Goal: Task Accomplishment & Management: Use online tool/utility

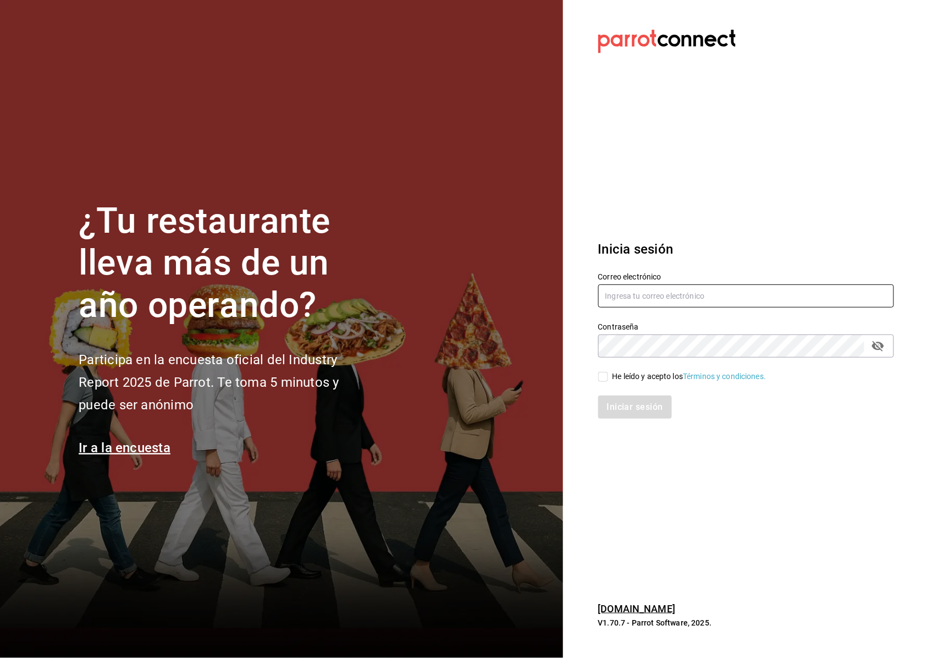
click at [610, 294] on input "text" at bounding box center [746, 295] width 296 height 23
type input "m.gabrielalopez093@gmail.com"
click at [595, 383] on div "Iniciar sesión" at bounding box center [739, 400] width 309 height 36
click at [597, 383] on div "Iniciar sesión" at bounding box center [739, 400] width 309 height 36
click at [603, 374] on input "He leído y acepto los Términos y condiciones." at bounding box center [603, 377] width 10 height 10
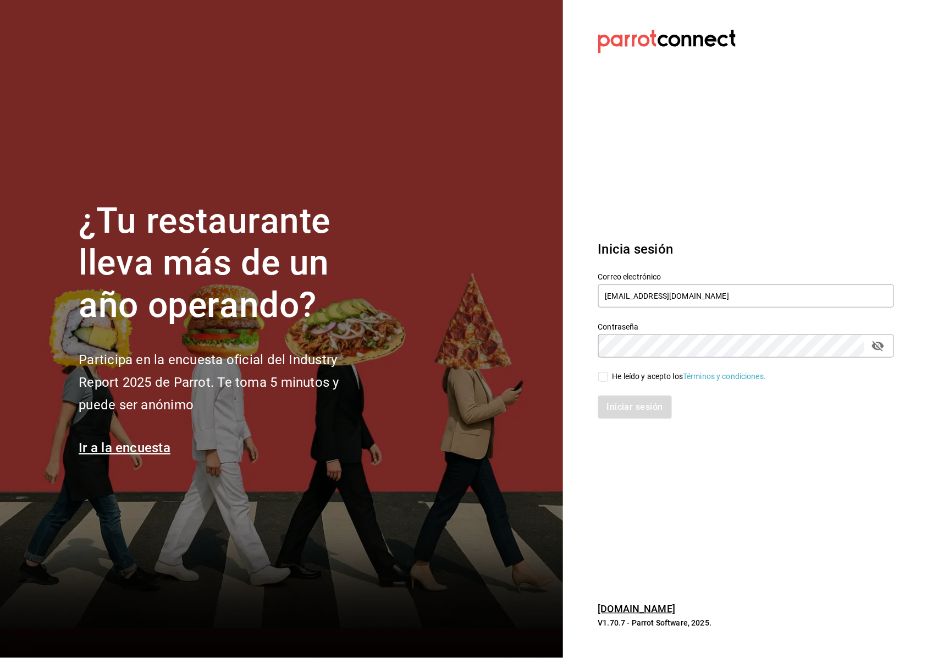
checkbox input "true"
click at [610, 403] on button "Iniciar sesión" at bounding box center [635, 406] width 75 height 23
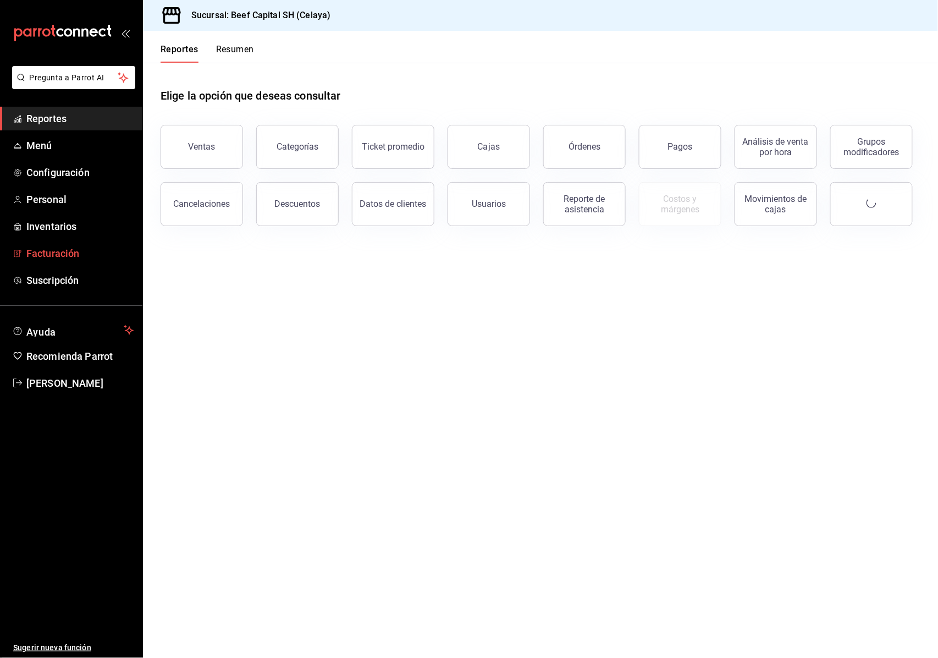
click at [69, 249] on span "Facturación" at bounding box center [79, 253] width 107 height 15
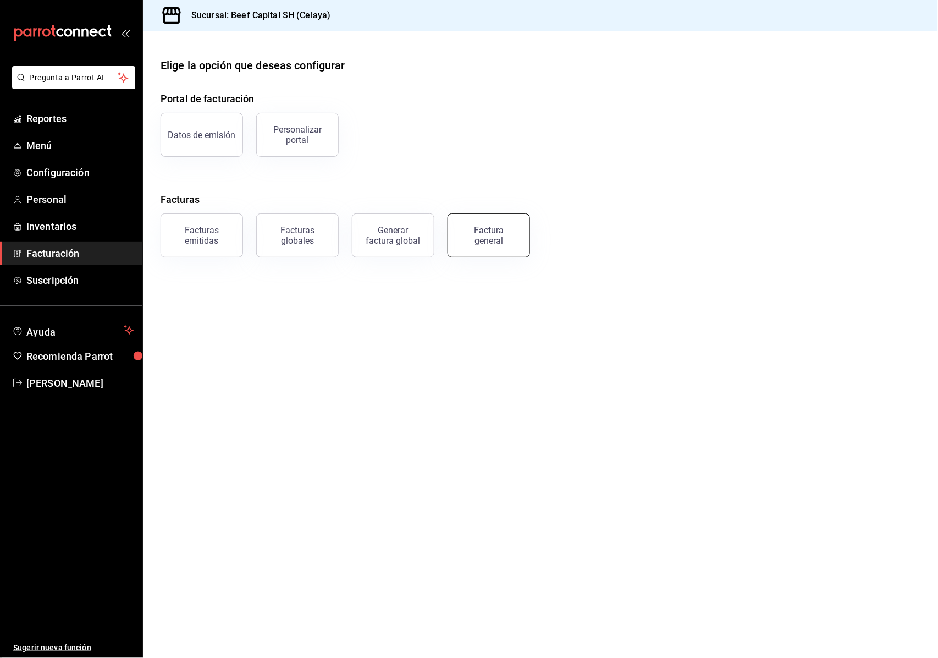
click at [490, 238] on div "Factura general" at bounding box center [488, 235] width 55 height 21
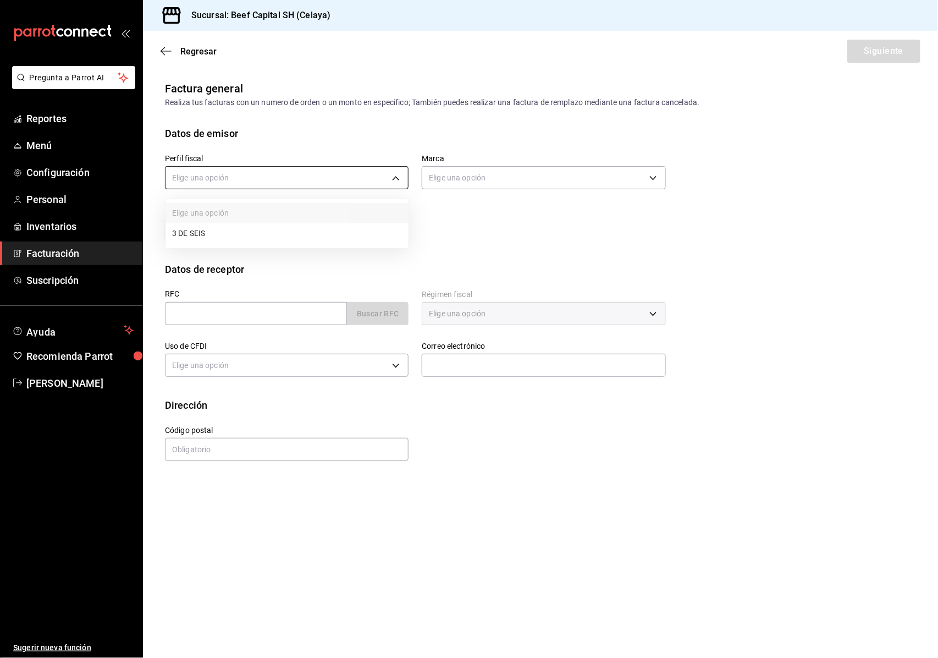
click at [396, 176] on body "Pregunta a Parrot AI Reportes Menú Configuración Personal Inventarios Facturaci…" at bounding box center [469, 329] width 938 height 658
click at [297, 235] on li "3 DE SEIS" at bounding box center [286, 233] width 243 height 20
type input "6daeb321-97cf-4052-8288-c01cdf1e5db9"
type input "e3bbe20f-edfc-40c7-bd32-db162cca2159"
click at [238, 313] on input "text" at bounding box center [256, 313] width 182 height 23
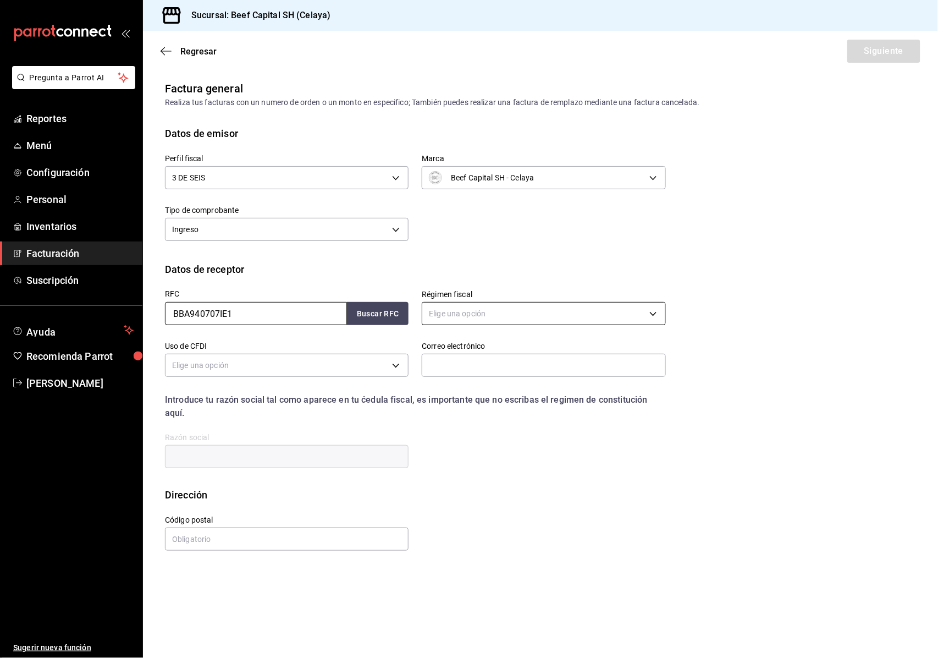
type input "BBA940707IE1"
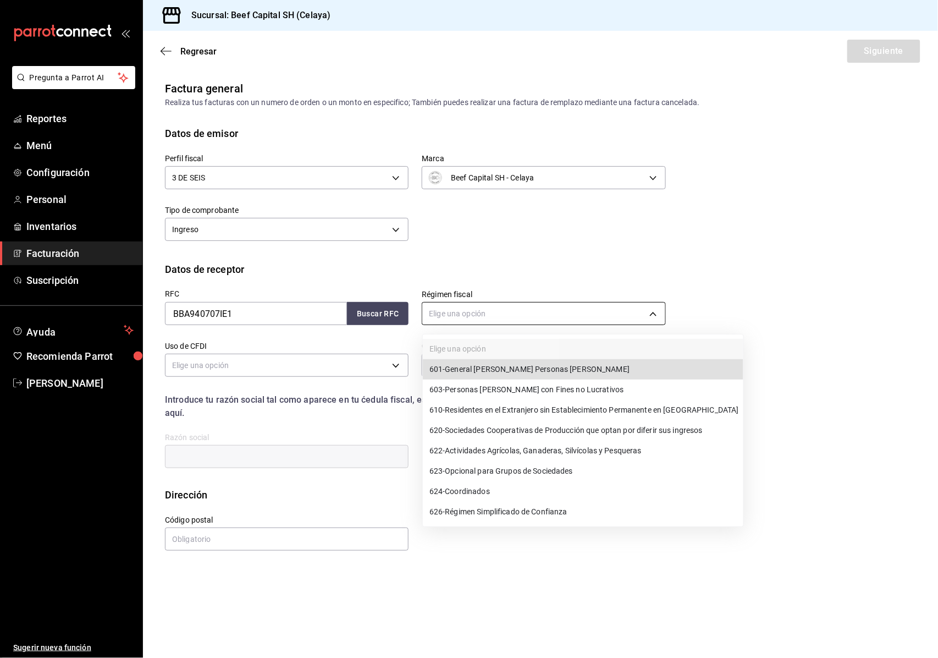
click at [456, 311] on body "Pregunta a Parrot AI Reportes Menú Configuración Personal Inventarios Facturaci…" at bounding box center [469, 329] width 938 height 658
click at [481, 368] on span "601 - General [PERSON_NAME] Personas [PERSON_NAME]" at bounding box center [529, 369] width 200 height 12
type input "601"
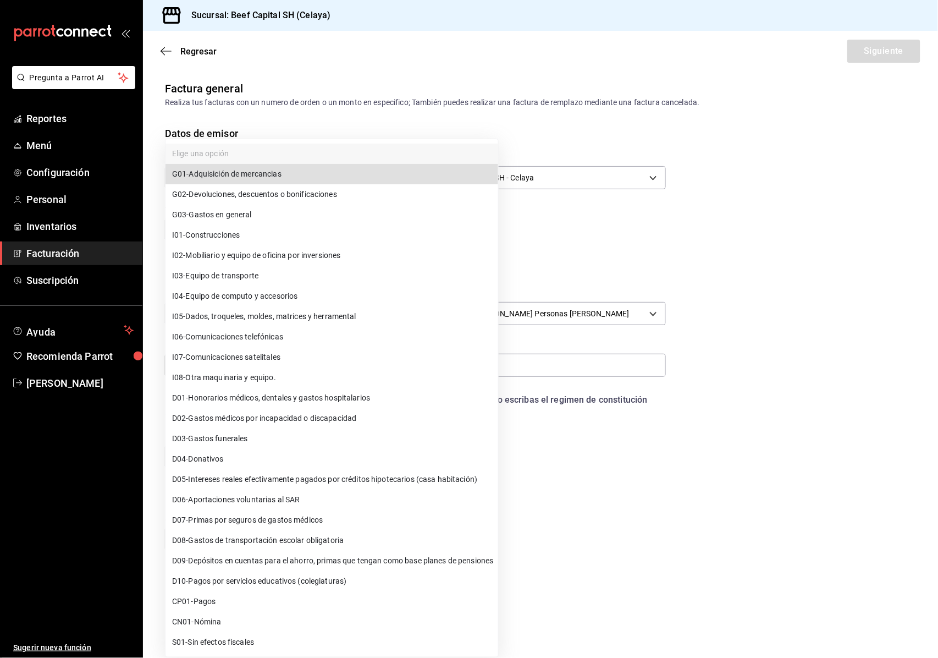
click at [315, 365] on body "Pregunta a Parrot AI Reportes Menú Configuración Personal Inventarios Facturaci…" at bounding box center [469, 329] width 938 height 658
click at [267, 214] on li "G03 - Gastos en general" at bounding box center [331, 215] width 333 height 20
type input "G03"
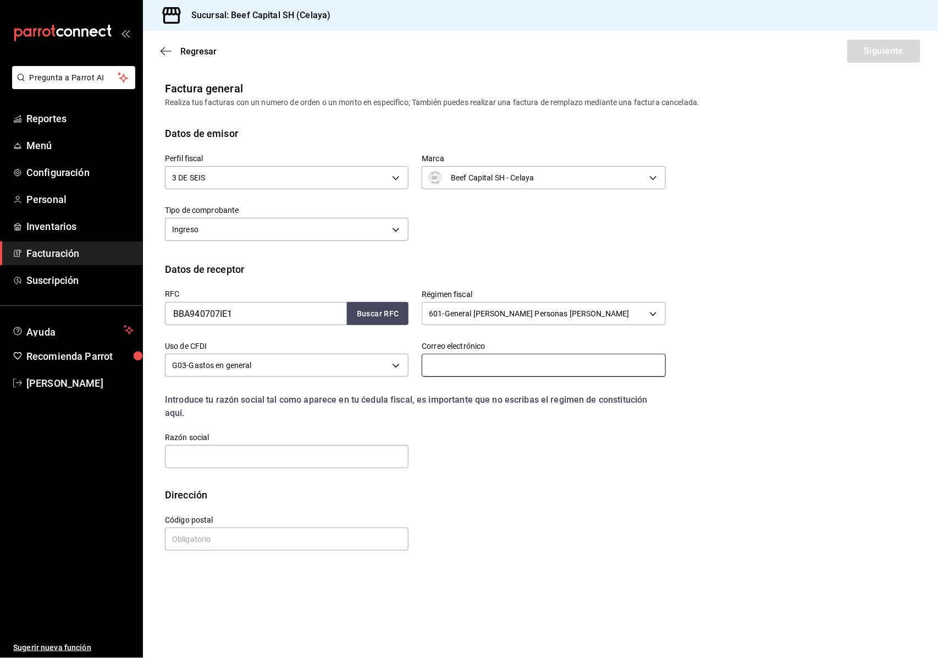
click at [462, 368] on input "text" at bounding box center [544, 365] width 244 height 23
type input "[EMAIL_ADDRESS][DOMAIN_NAME]"
click at [247, 458] on input "text" at bounding box center [287, 456] width 244 height 23
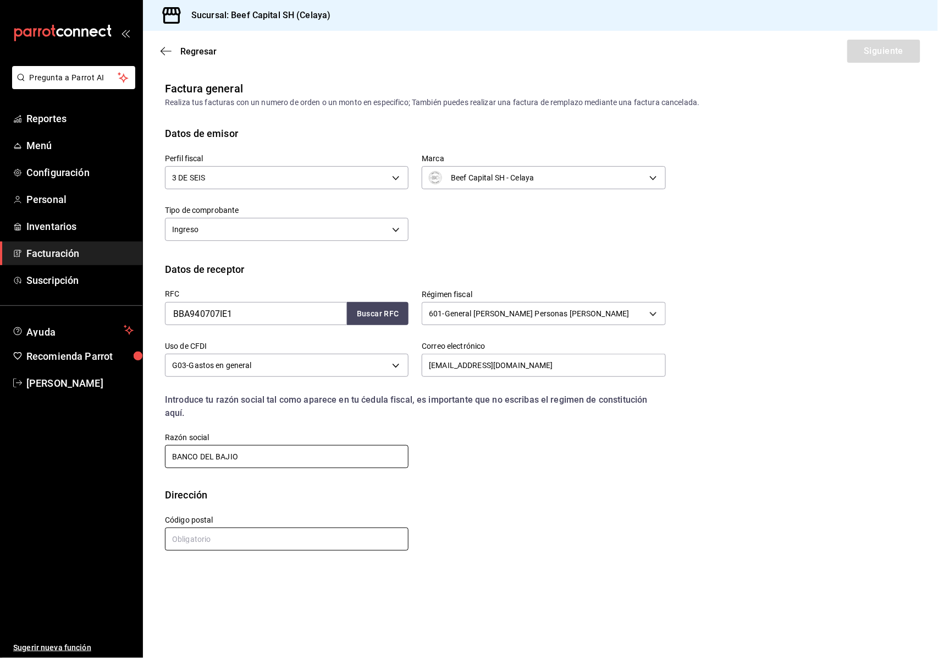
type input "BANCO DEL BAJIO"
click at [202, 535] on input "text" at bounding box center [287, 538] width 244 height 23
type input "37128"
click at [878, 51] on button "Siguiente" at bounding box center [883, 51] width 73 height 23
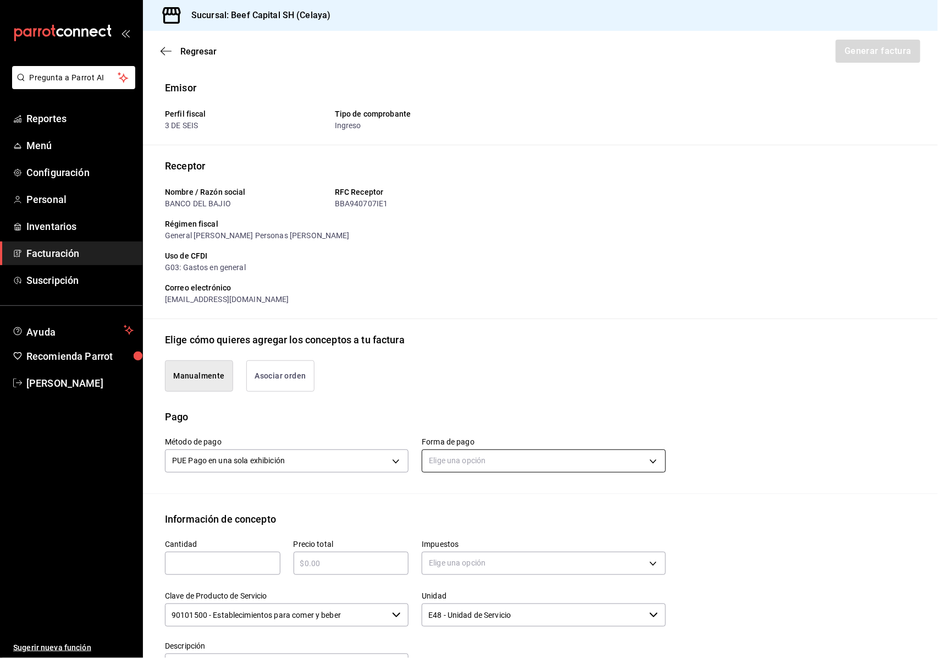
click at [532, 454] on body "Pregunta a Parrot AI Reportes Menú Configuración Personal Inventarios Facturaci…" at bounding box center [469, 329] width 938 height 658
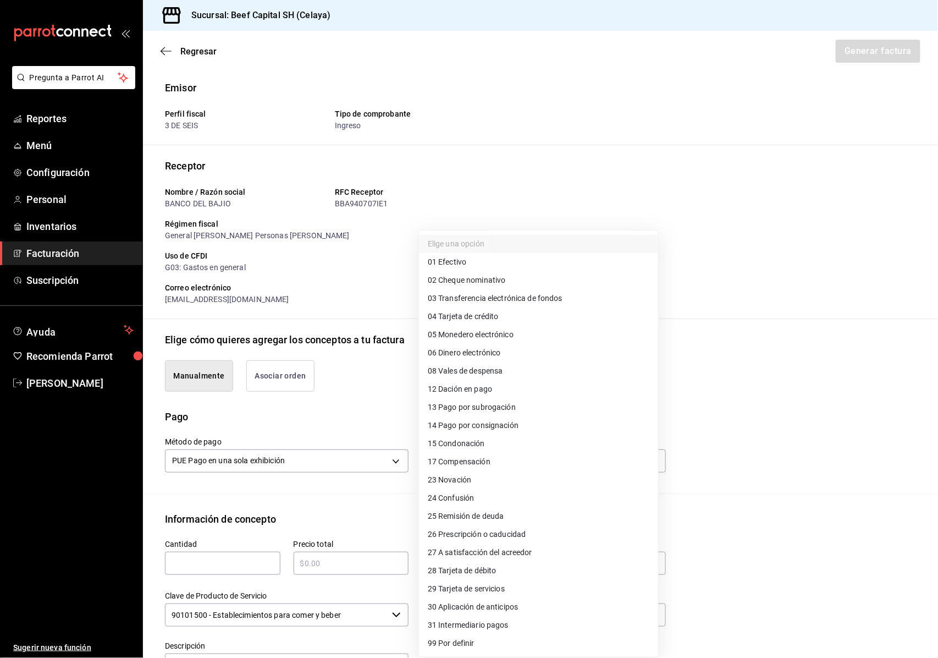
click at [491, 311] on span "04 Tarjeta de crédito" at bounding box center [463, 317] width 71 height 12
type input "04"
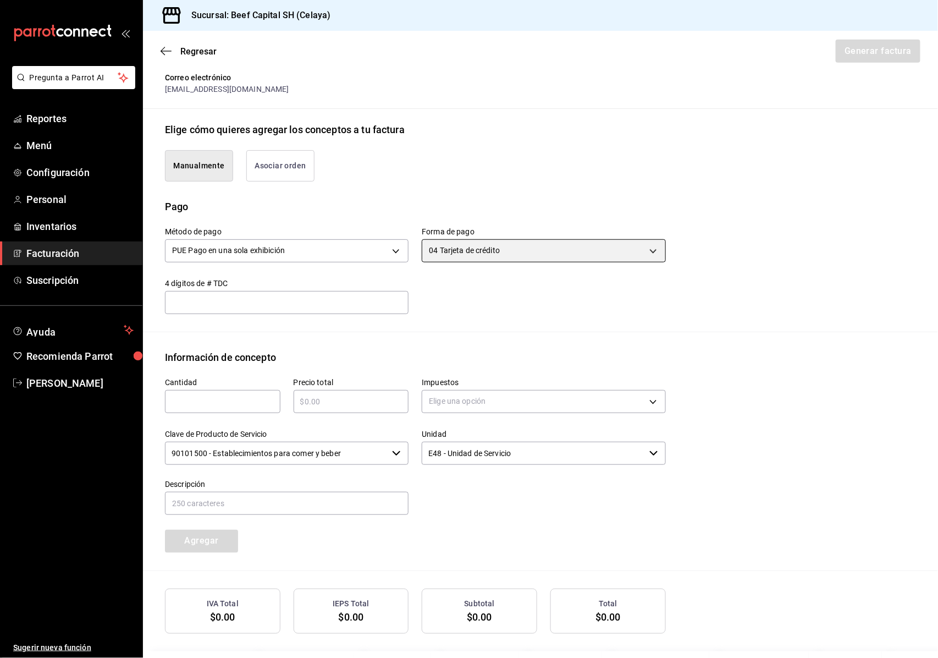
scroll to position [220, 0]
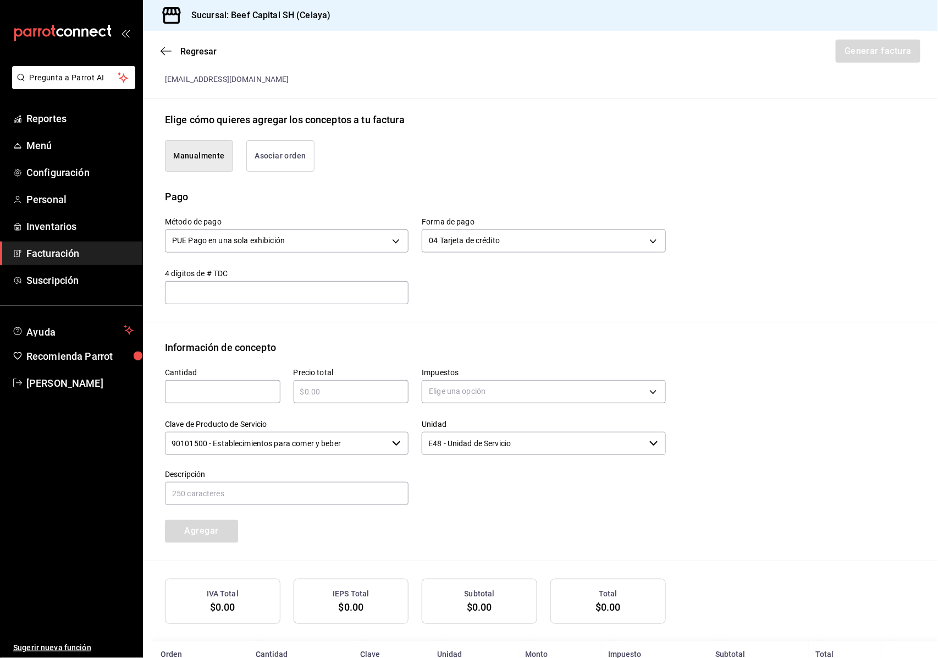
click at [198, 388] on input "text" at bounding box center [222, 391] width 115 height 13
type input "1"
click at [302, 394] on input "text" at bounding box center [351, 391] width 115 height 13
type input "$2888"
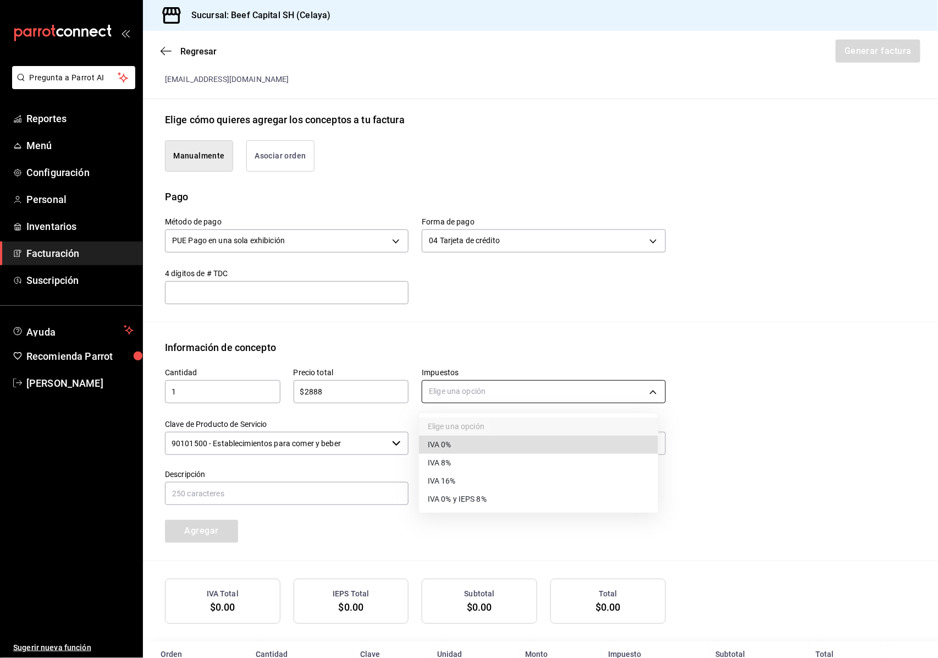
click at [645, 392] on body "Pregunta a Parrot AI Reportes Menú Configuración Personal Inventarios Facturaci…" at bounding box center [469, 329] width 938 height 658
click at [531, 483] on li "IVA 16%" at bounding box center [538, 481] width 239 height 18
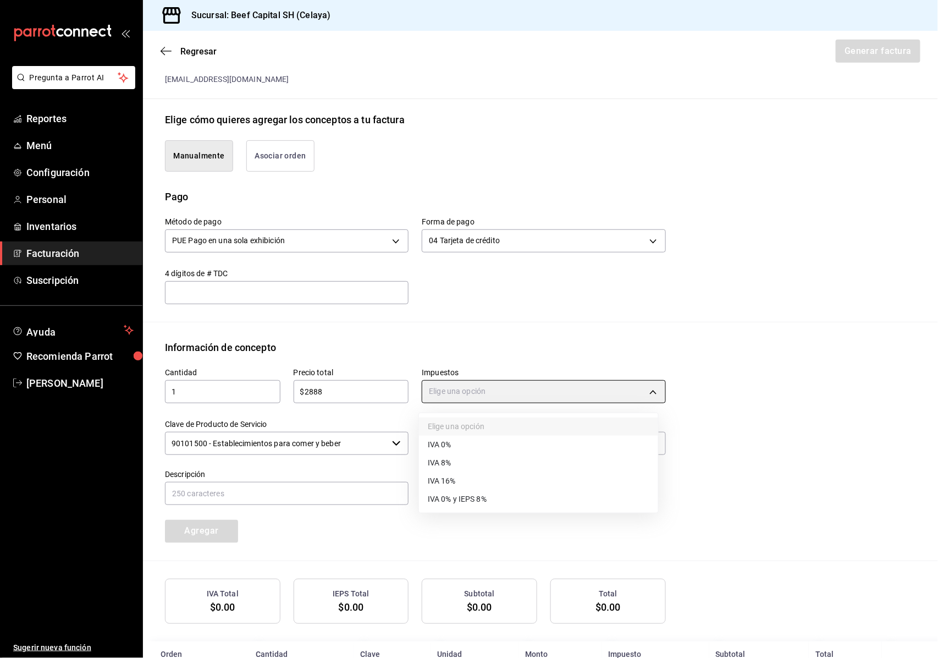
type input "IVA_16"
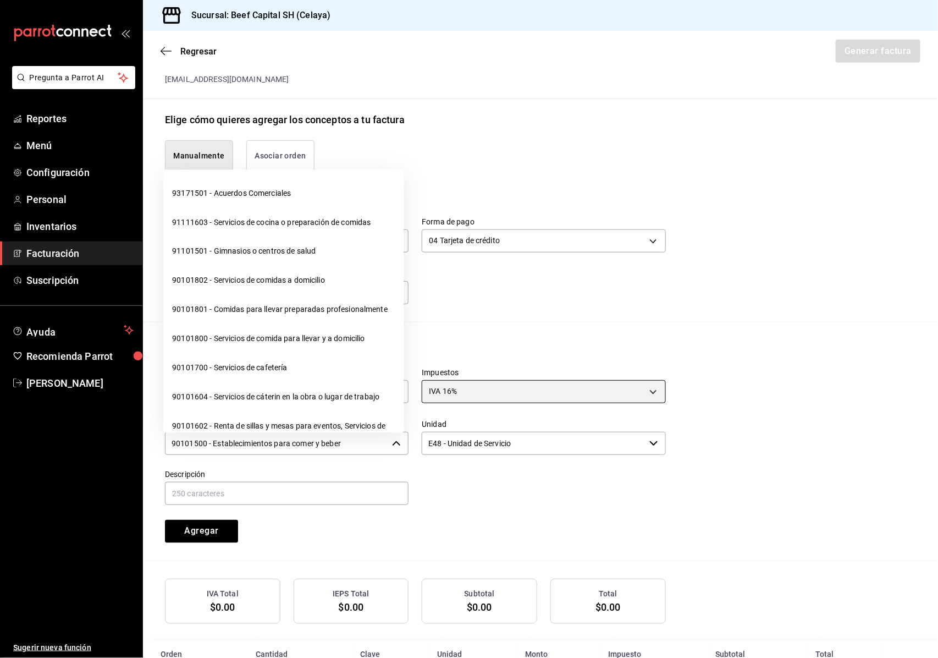
click at [392, 444] on icon "button" at bounding box center [396, 443] width 9 height 9
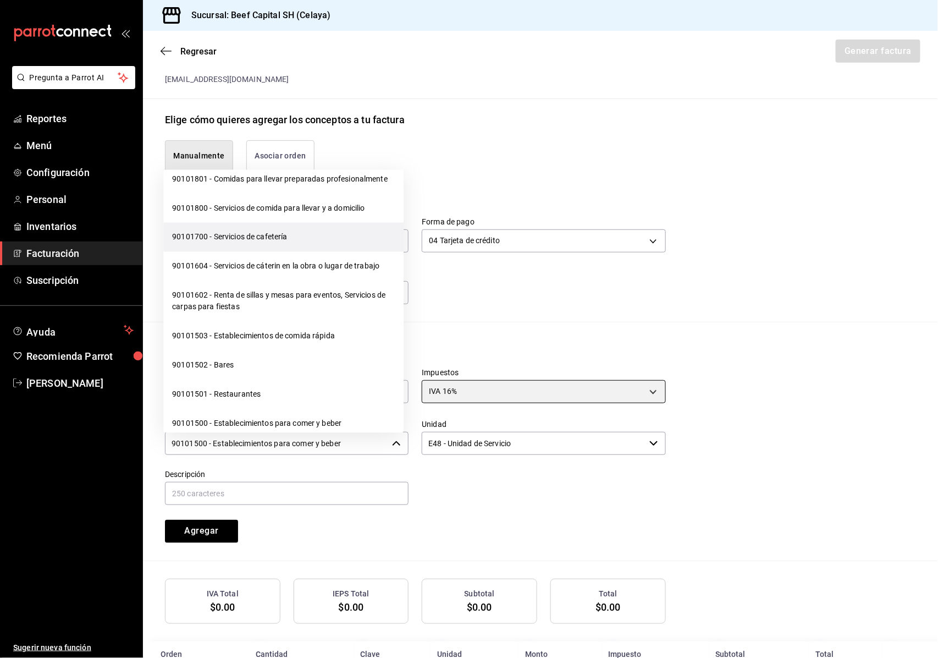
scroll to position [146, 0]
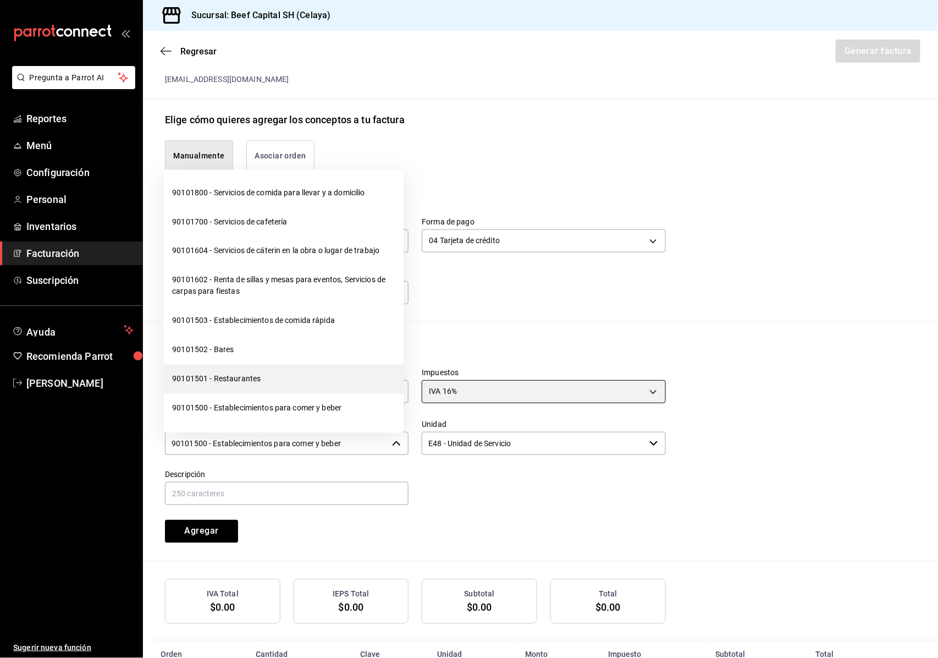
click at [272, 393] on li "90101501 - Restaurantes" at bounding box center [283, 378] width 240 height 29
type input "90101501 - Restaurantes"
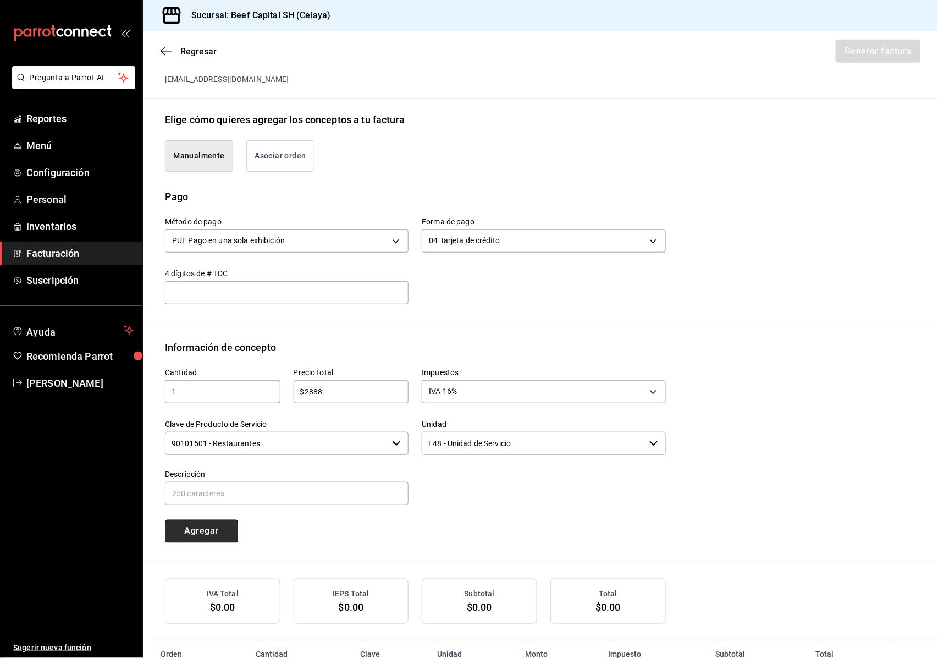
click at [206, 533] on button "Agregar" at bounding box center [201, 531] width 73 height 23
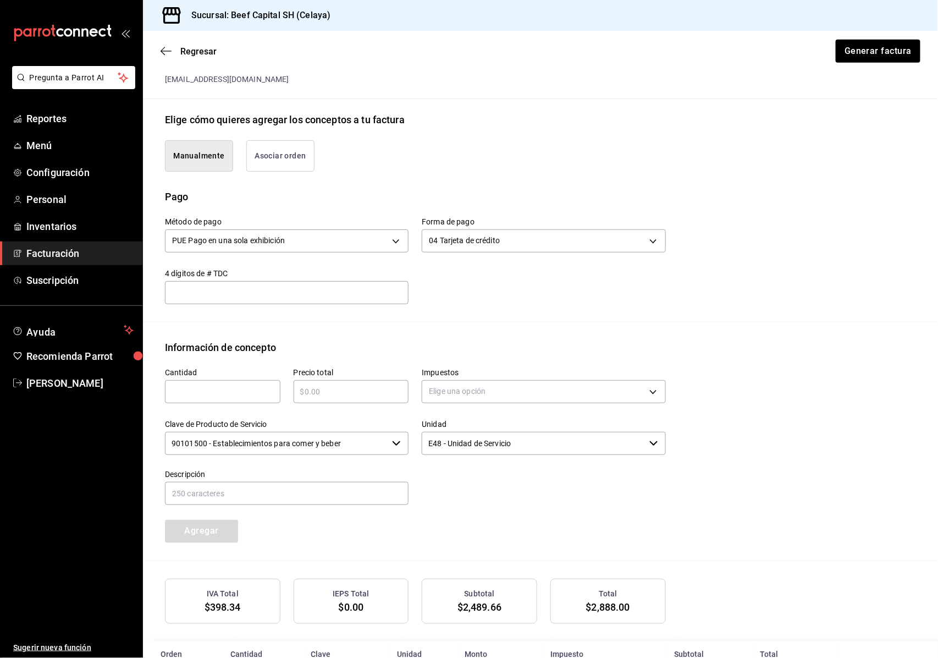
click at [396, 445] on icon "button" at bounding box center [396, 443] width 9 height 9
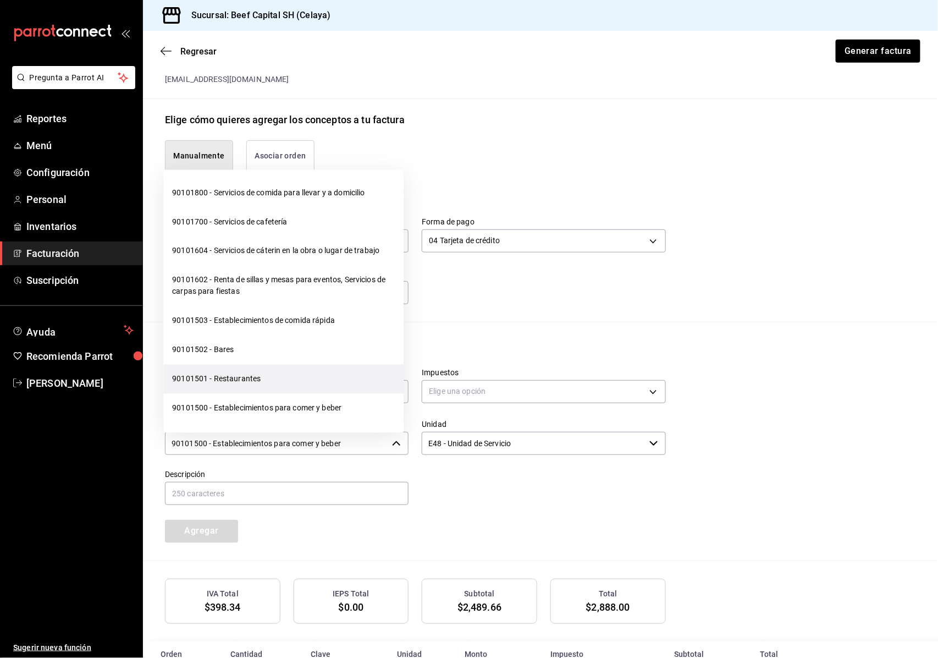
click at [275, 390] on li "90101501 - Restaurantes" at bounding box center [283, 378] width 240 height 29
type input "90101501 - Restaurantes"
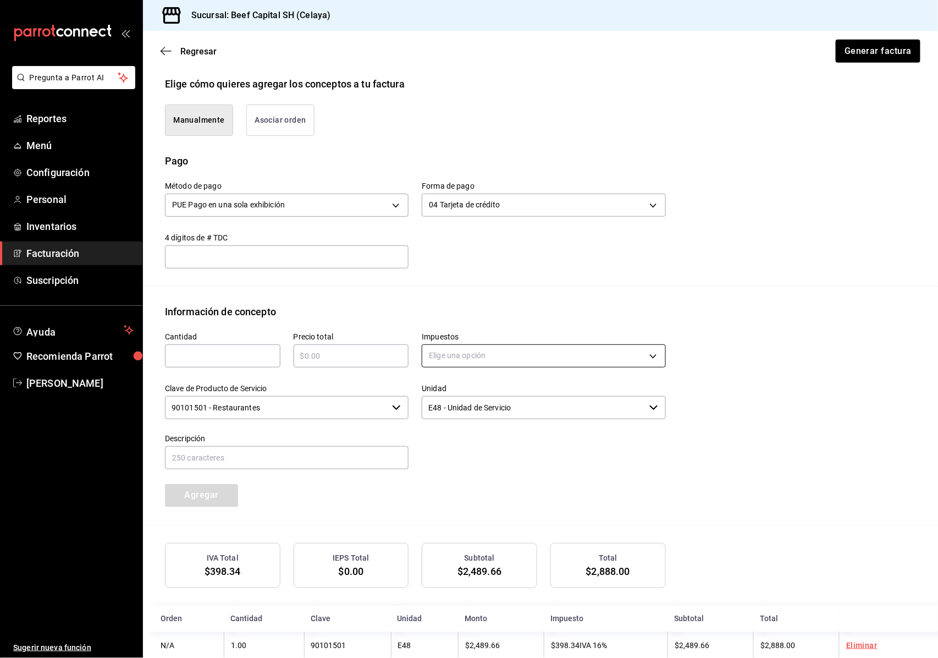
scroll to position [282, 0]
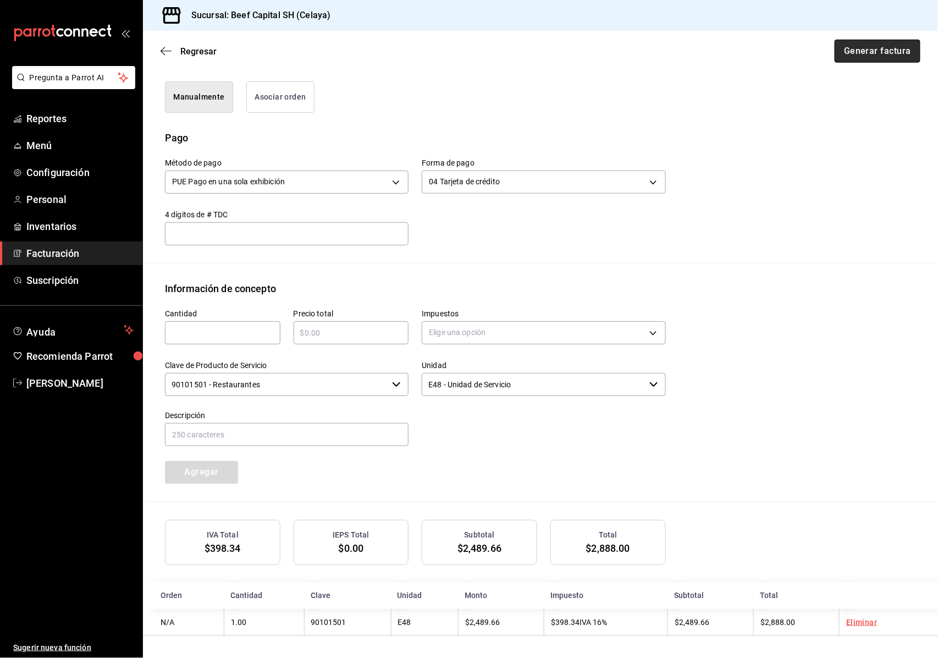
click at [848, 53] on button "Generar factura" at bounding box center [878, 51] width 86 height 23
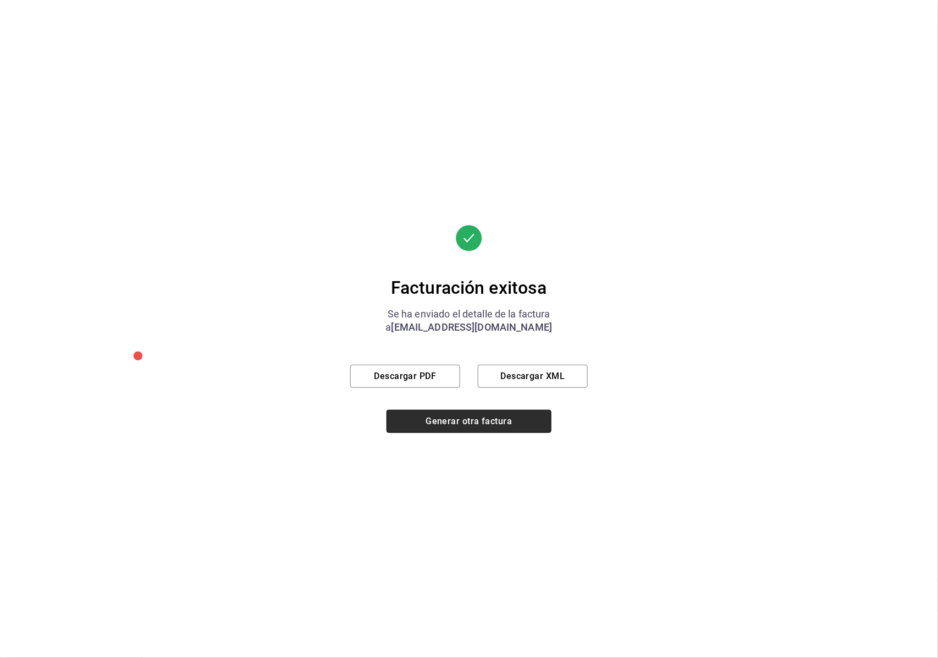
click at [445, 419] on button "Generar otra factura" at bounding box center [469, 421] width 165 height 23
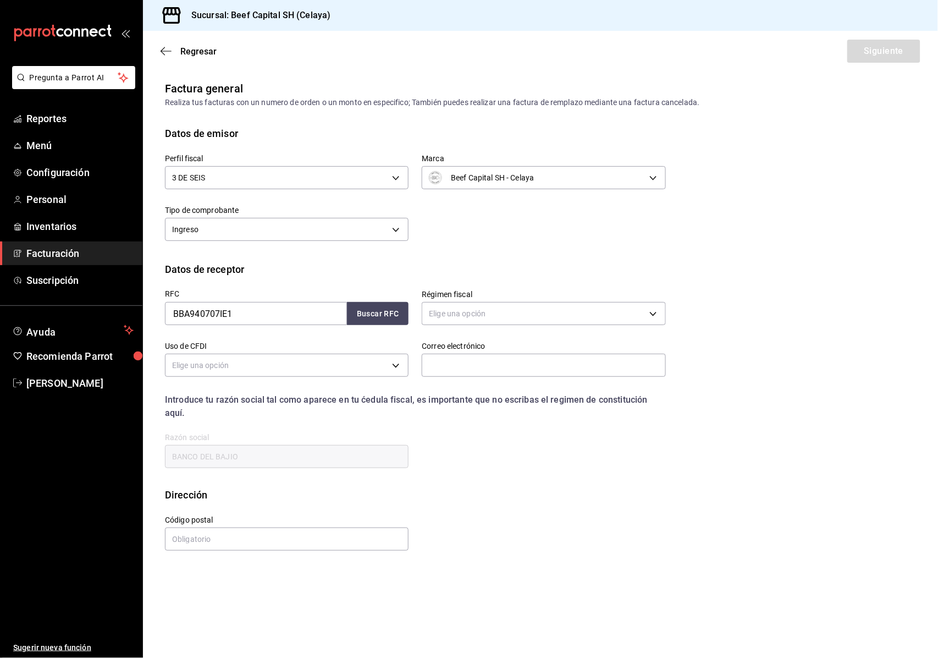
scroll to position [0, 0]
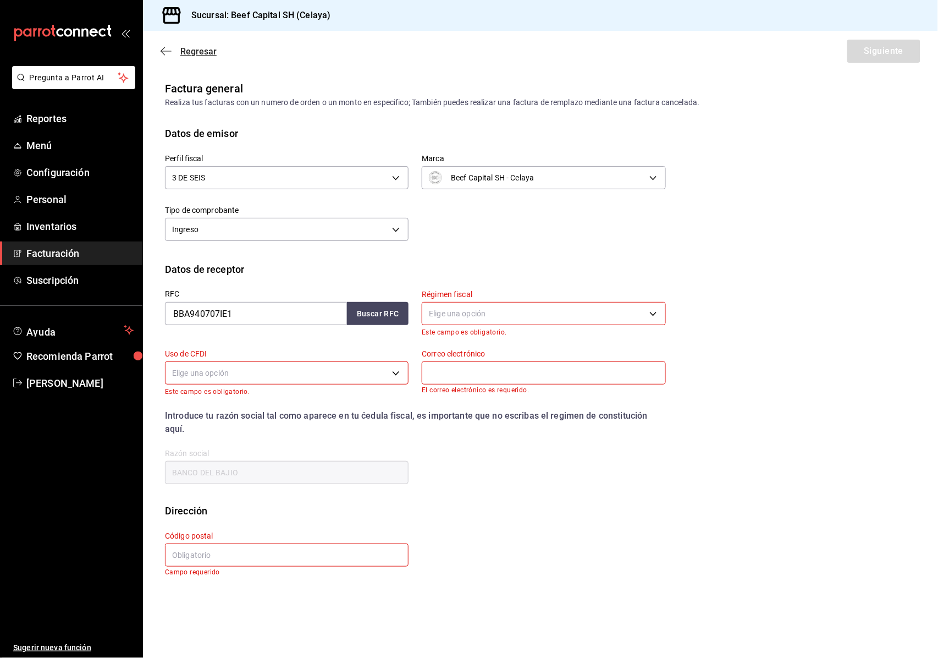
click at [170, 53] on icon "button" at bounding box center [166, 51] width 11 height 10
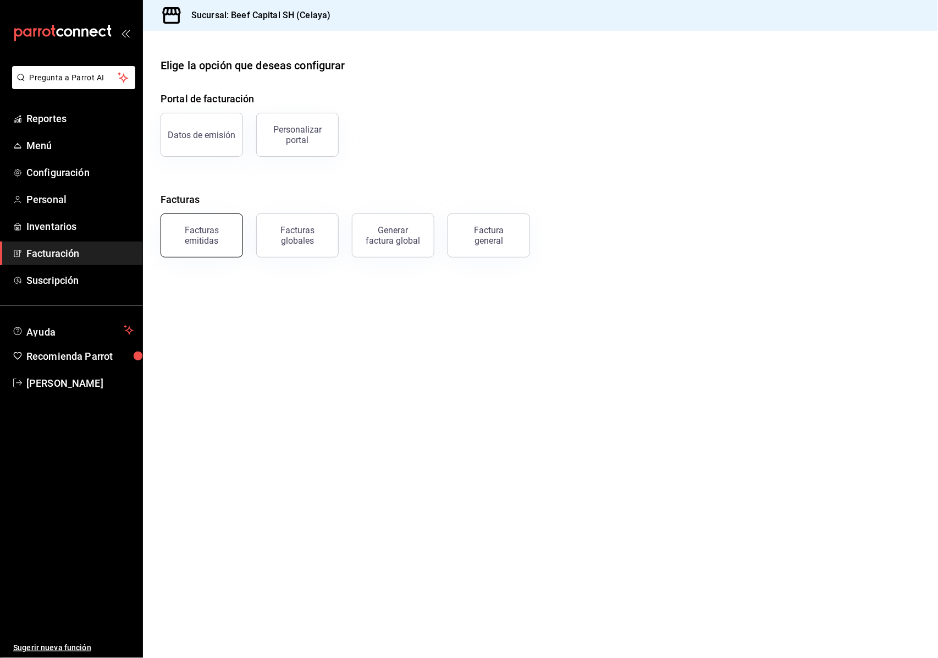
click at [227, 236] on div "Facturas emitidas" at bounding box center [202, 235] width 68 height 21
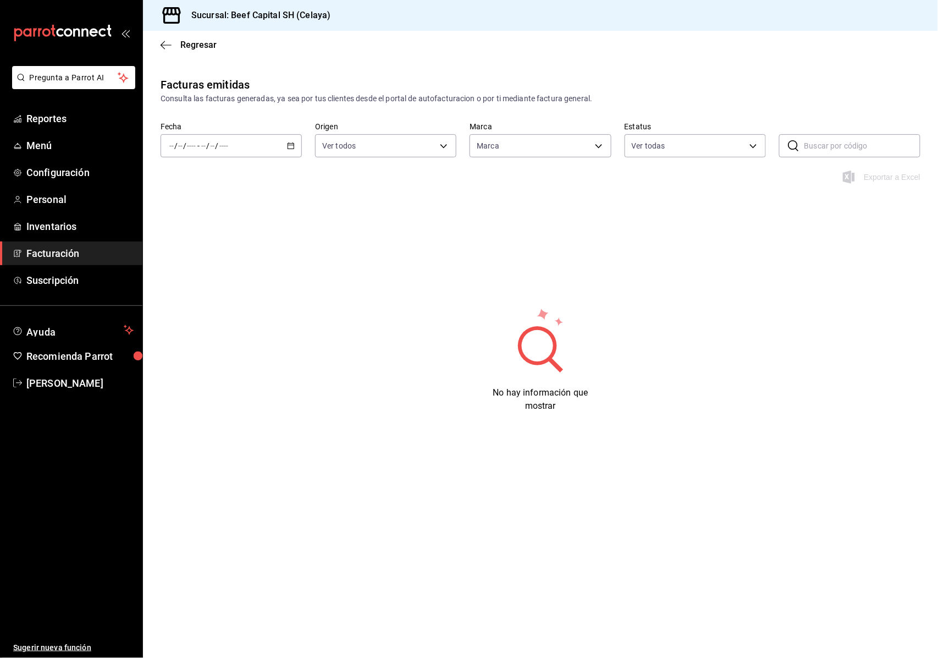
type input "e3bbe20f-edfc-40c7-bd32-db162cca2159"
click at [291, 146] on icon "button" at bounding box center [291, 146] width 8 height 8
click at [258, 174] on li "Hoy" at bounding box center [212, 179] width 103 height 25
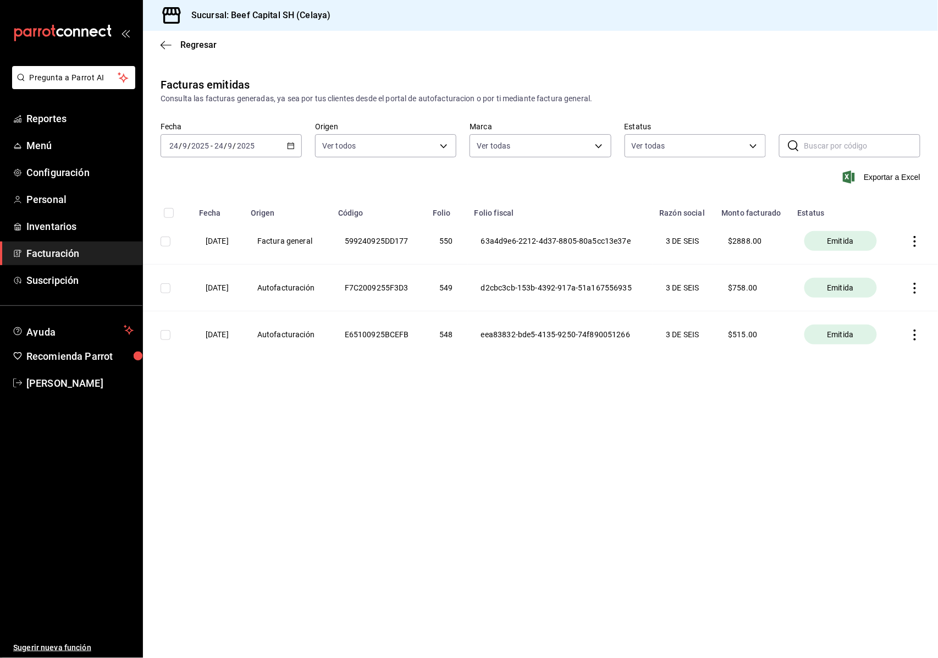
click at [914, 240] on icon "button" at bounding box center [914, 241] width 11 height 11
click at [499, 272] on div at bounding box center [469, 329] width 938 height 658
click at [168, 242] on input "checkbox" at bounding box center [166, 241] width 10 height 10
checkbox input "true"
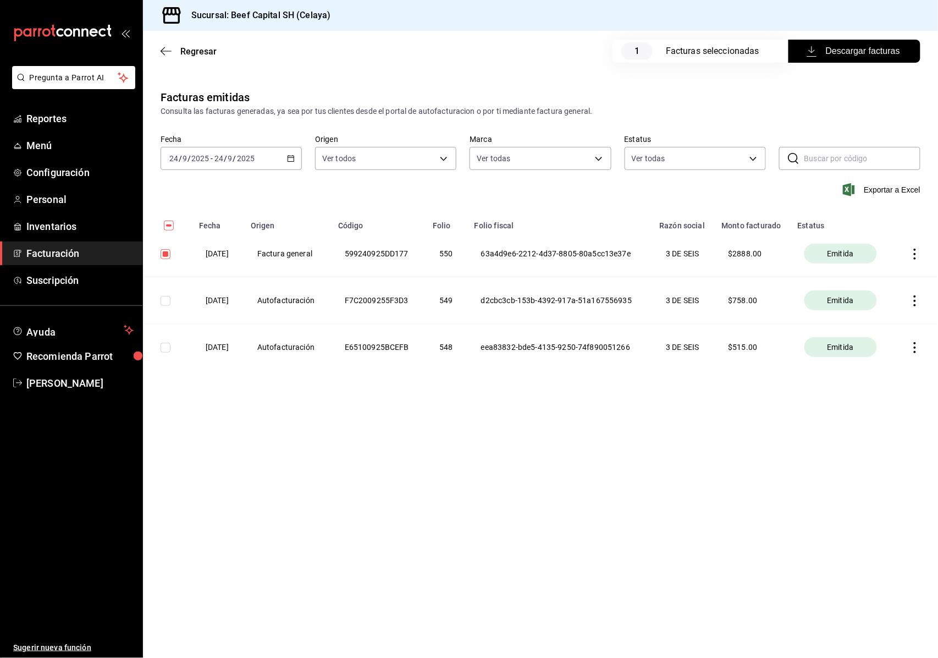
click at [824, 49] on span "Descargar facturas" at bounding box center [854, 51] width 91 height 13
